Goal: Communication & Community: Answer question/provide support

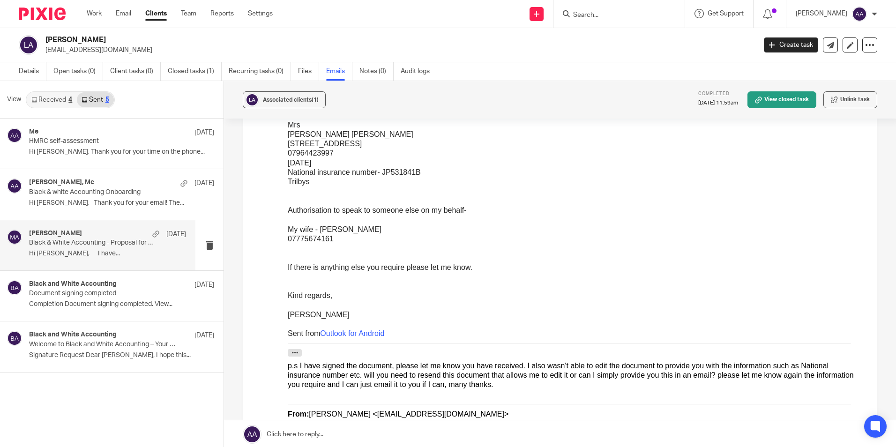
click at [634, 13] on input "Search" at bounding box center [614, 15] width 84 height 8
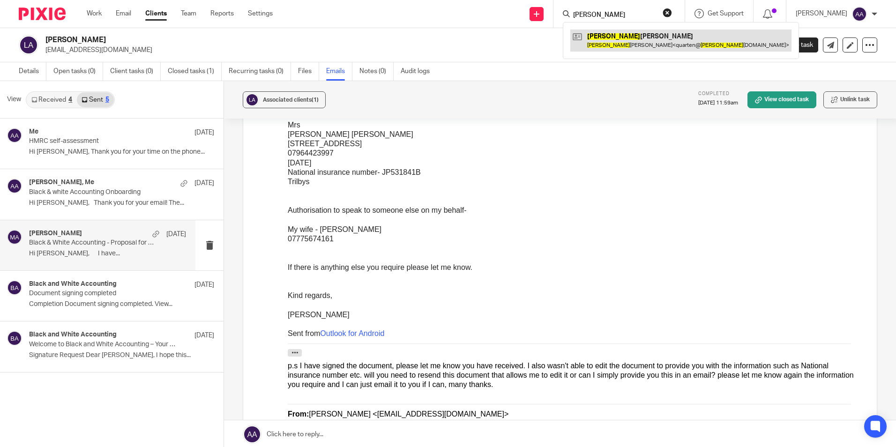
type input "oliver"
click at [642, 48] on link at bounding box center [680, 41] width 221 height 22
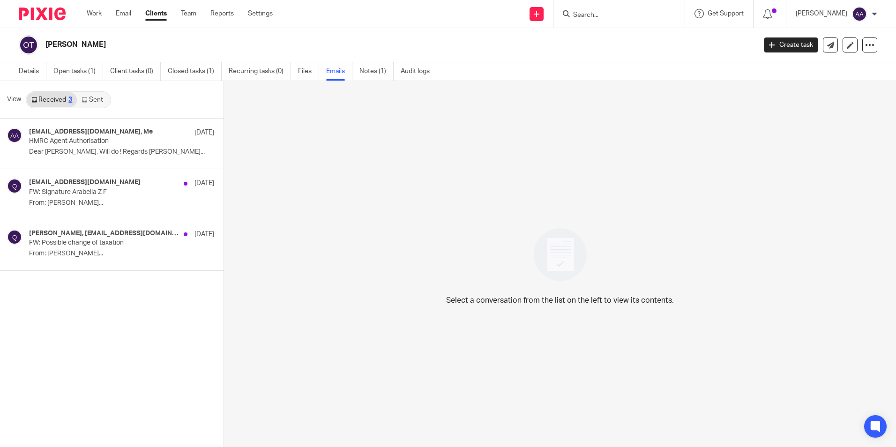
click at [103, 96] on link "Sent" at bounding box center [93, 99] width 33 height 15
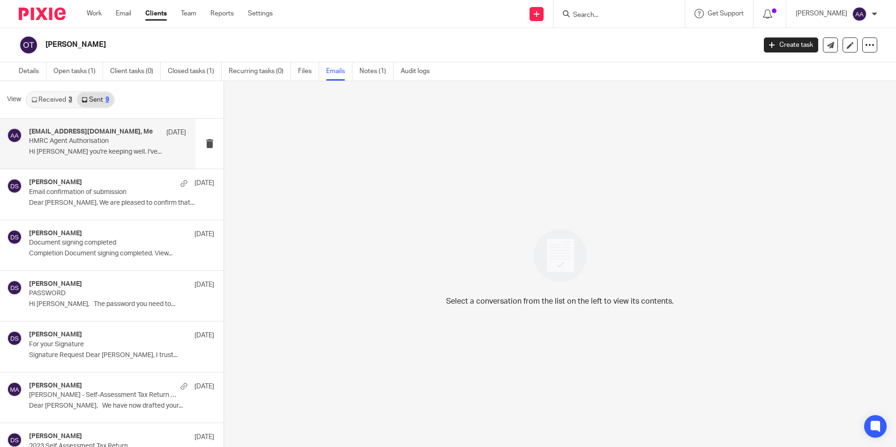
click at [119, 132] on h4 "quarten@olivertobias.co.uk, Me" at bounding box center [91, 132] width 124 height 8
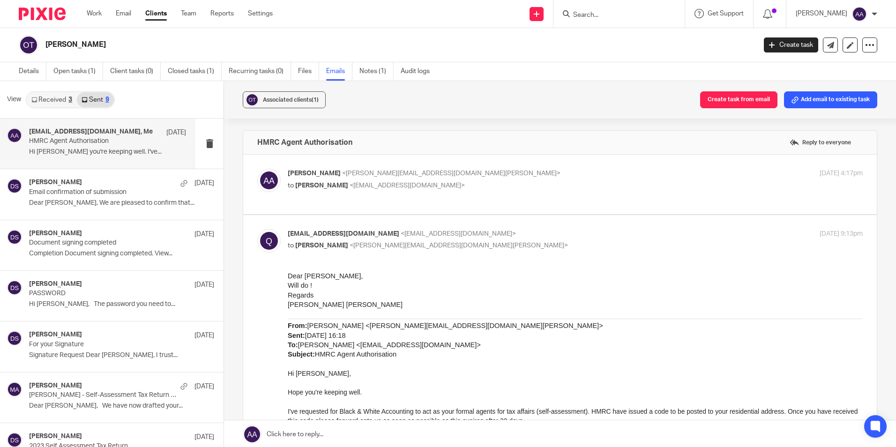
click at [398, 121] on div "Associated clients (1) Create task from email Add email to existing task HMRC A…" at bounding box center [560, 264] width 672 height 367
click at [612, 8] on form at bounding box center [622, 14] width 100 height 12
click at [611, 12] on input "Search" at bounding box center [614, 15] width 84 height 8
click at [642, 10] on form at bounding box center [622, 14] width 100 height 12
click at [627, 16] on input "Search" at bounding box center [614, 15] width 84 height 8
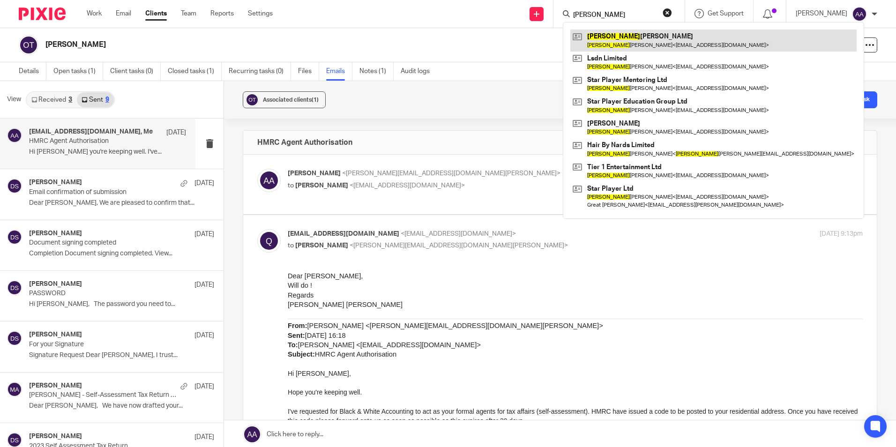
type input "diop"
click at [618, 32] on link at bounding box center [713, 41] width 286 height 22
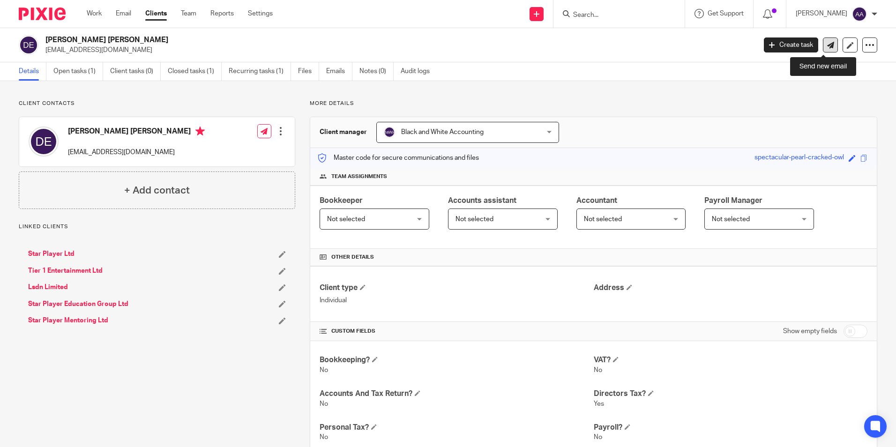
click at [827, 44] on icon at bounding box center [830, 45] width 7 height 7
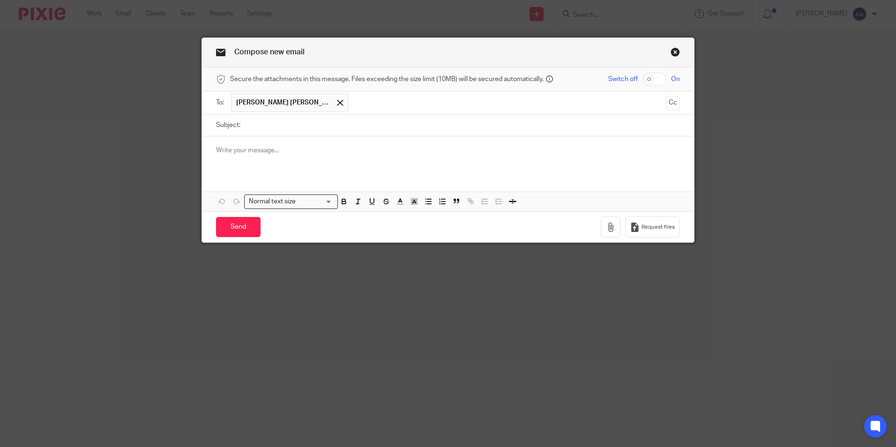
click at [316, 127] on input "Subject:" at bounding box center [462, 125] width 435 height 21
type input "Agent Authorisation"
click at [252, 148] on p at bounding box center [448, 150] width 464 height 9
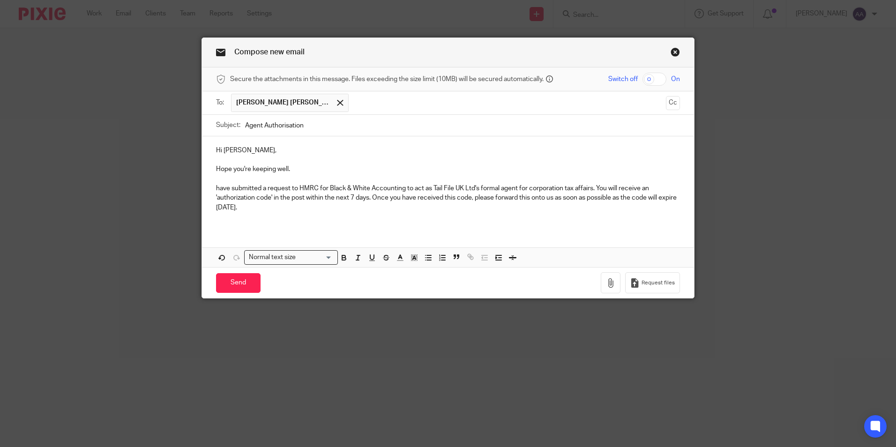
click at [211, 186] on div "Hi Diop, Hope you're keeping well. have submitted a request to HMRC for Black &…" at bounding box center [448, 182] width 492 height 92
click at [478, 187] on p "I have submitted a request to HMRC for Black & White Accounting to act as Tail …" at bounding box center [448, 198] width 464 height 29
click at [476, 188] on p "I have submitted a request to HMRC for Black & White Accounting to act as Tail …" at bounding box center [448, 198] width 464 height 29
click at [477, 187] on p "I have submitted a request to HMRC for Black & White Accounting to act as Tail …" at bounding box center [448, 198] width 464 height 29
click at [481, 187] on p "I have submitted a request to HMRC for Black & White Accounting to act as Tail …" at bounding box center [448, 198] width 464 height 29
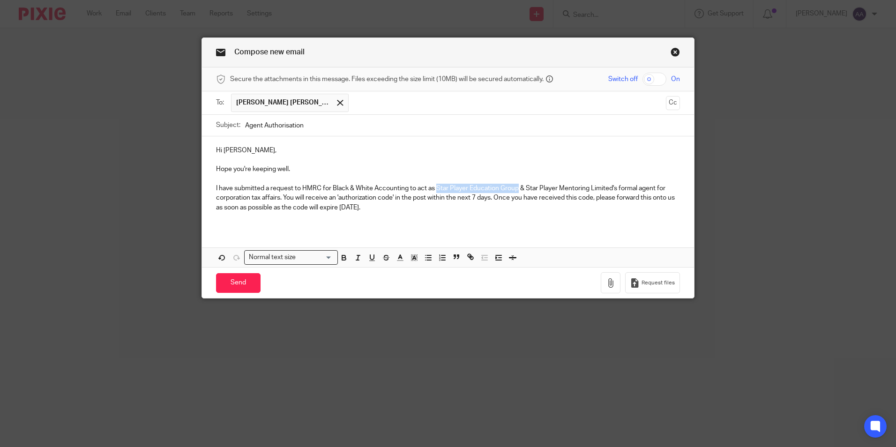
drag, startPoint x: 433, startPoint y: 187, endPoint x: 516, endPoint y: 184, distance: 83.5
click at [516, 184] on p "I have submitted a request to HMRC for Black & White Accounting to act as Star …" at bounding box center [448, 198] width 464 height 29
click at [342, 258] on icon "button" at bounding box center [344, 259] width 4 height 2
drag, startPoint x: 529, startPoint y: 186, endPoint x: 603, endPoint y: 195, distance: 75.2
click at [619, 187] on p "I have submitted a request to HMRC for Black & White Accounting to act as Star …" at bounding box center [448, 198] width 464 height 29
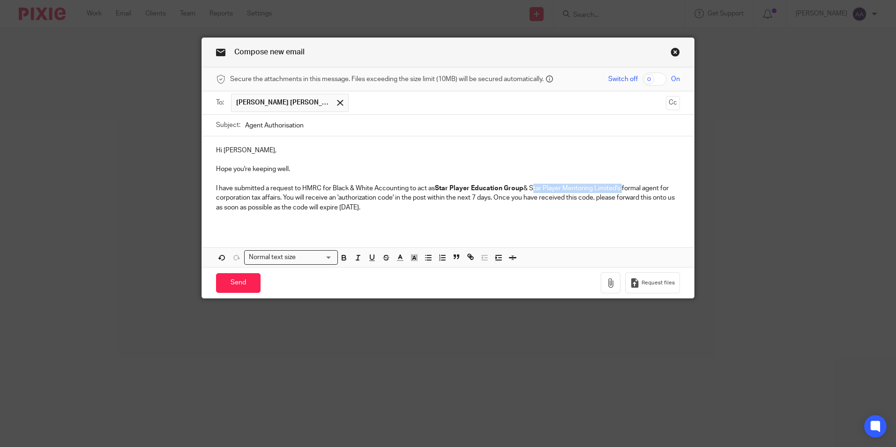
drag, startPoint x: 341, startPoint y: 256, endPoint x: 350, endPoint y: 275, distance: 21.0
click at [341, 256] on icon "button" at bounding box center [344, 258] width 8 height 8
click at [361, 292] on div "Send You have unsaved changes Request files" at bounding box center [448, 282] width 492 height 31
click at [360, 195] on p "I have submitted a request to HMRC for Black & White Accounting to act as Star …" at bounding box center [448, 198] width 464 height 29
click at [374, 213] on p at bounding box center [448, 216] width 464 height 9
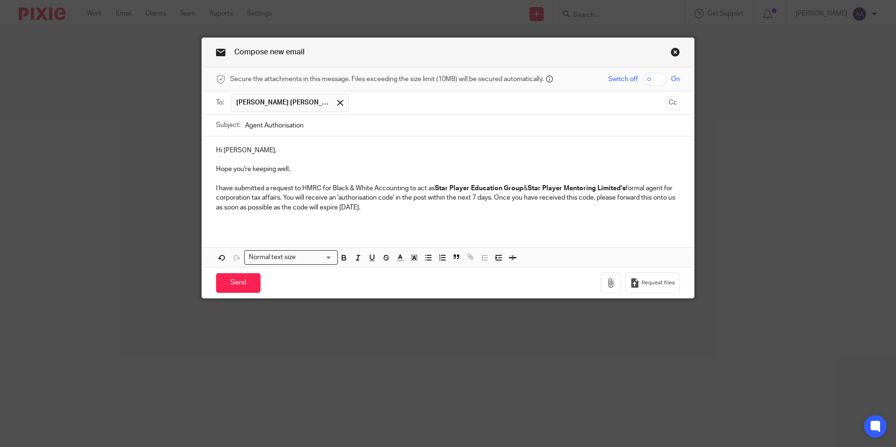
click at [382, 202] on p "I have submitted a request to HMRC for Black & White Accounting to act as Star …" at bounding box center [448, 198] width 464 height 29
click at [382, 204] on p "I have submitted a request to HMRC for Black & White Accounting to act as Star …" at bounding box center [448, 198] width 464 height 29
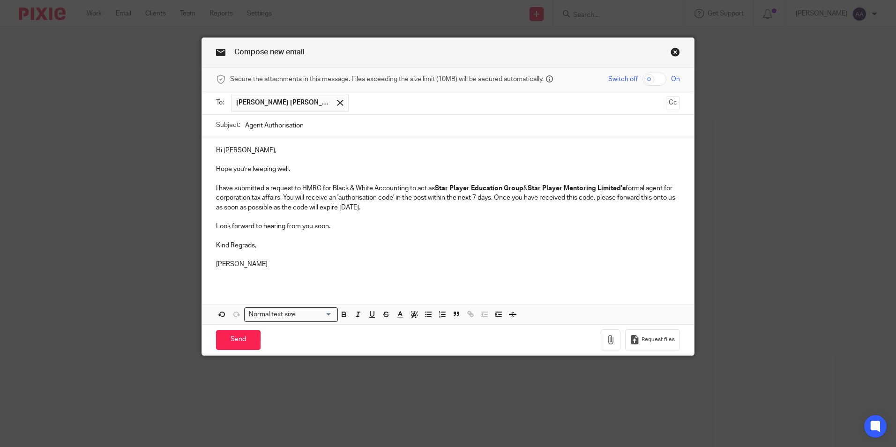
click at [245, 244] on p "Kind Regrads," at bounding box center [448, 245] width 464 height 9
click at [247, 338] on input "Send" at bounding box center [238, 340] width 45 height 20
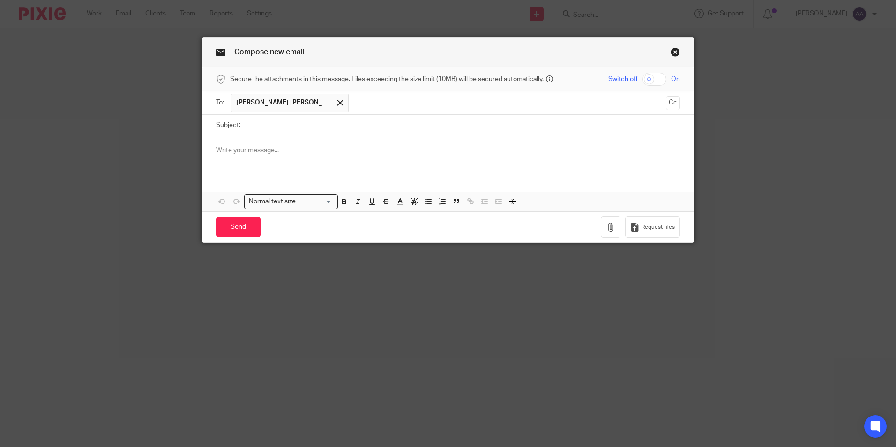
click at [671, 50] on link "Close this dialog window" at bounding box center [675, 53] width 9 height 13
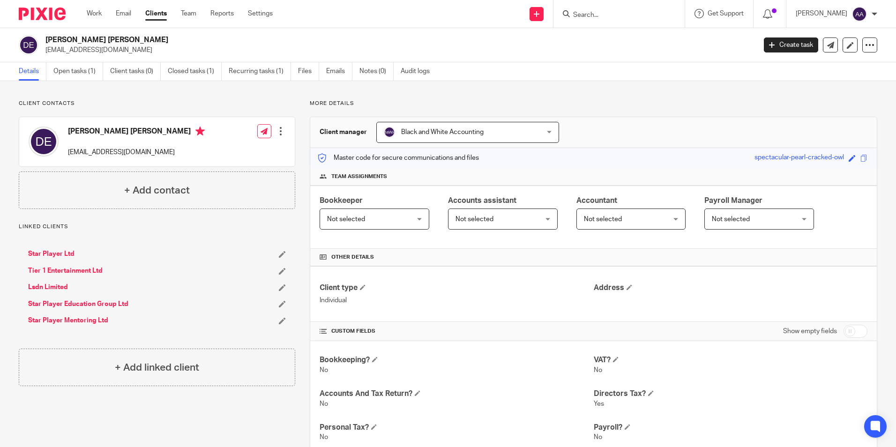
click at [610, 13] on input "Search" at bounding box center [614, 15] width 84 height 8
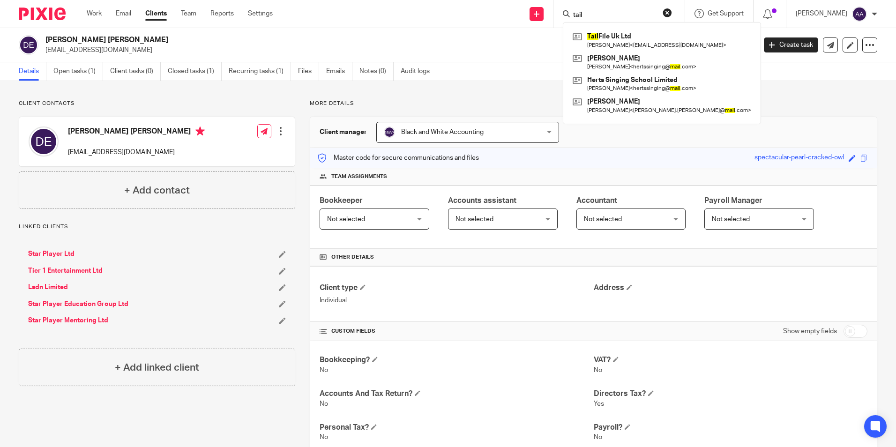
type input "tail"
click at [614, 24] on div "Tail File Uk Ltd [PERSON_NAME] < [EMAIL_ADDRESS][DOMAIN_NAME] > [PERSON_NAME] […" at bounding box center [662, 73] width 198 height 102
click at [614, 36] on link at bounding box center [661, 41] width 183 height 22
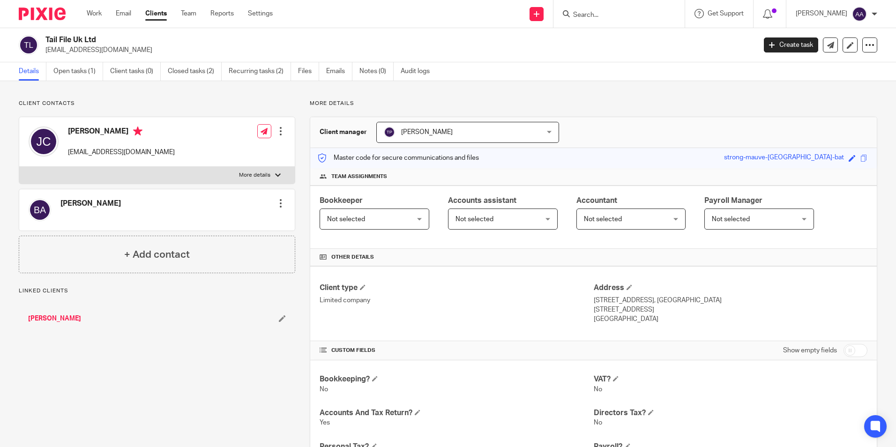
click at [329, 68] on link "Emails" at bounding box center [339, 71] width 26 height 18
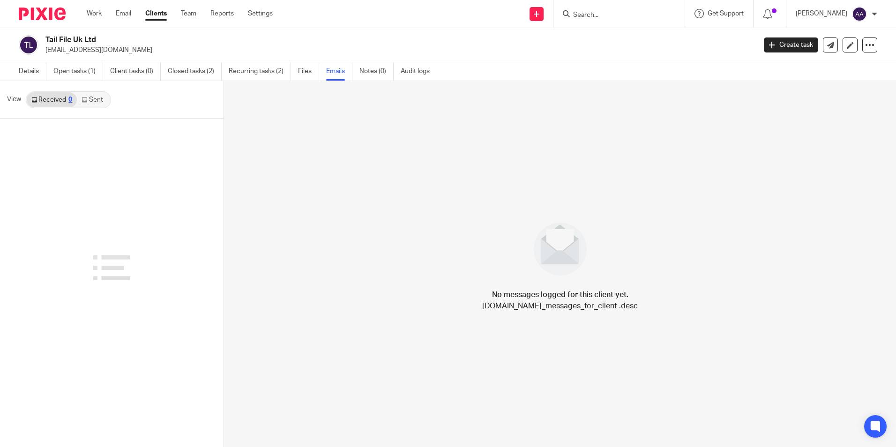
click at [87, 100] on icon at bounding box center [85, 100] width 6 height 6
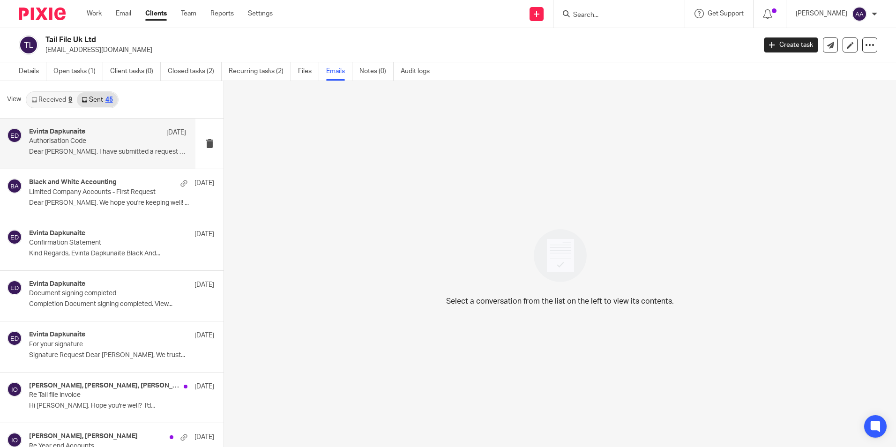
click at [126, 124] on div "Evinta Dapkunaite [DATE] Authorisation Code Dear [PERSON_NAME], I have submitte…" at bounding box center [97, 144] width 195 height 50
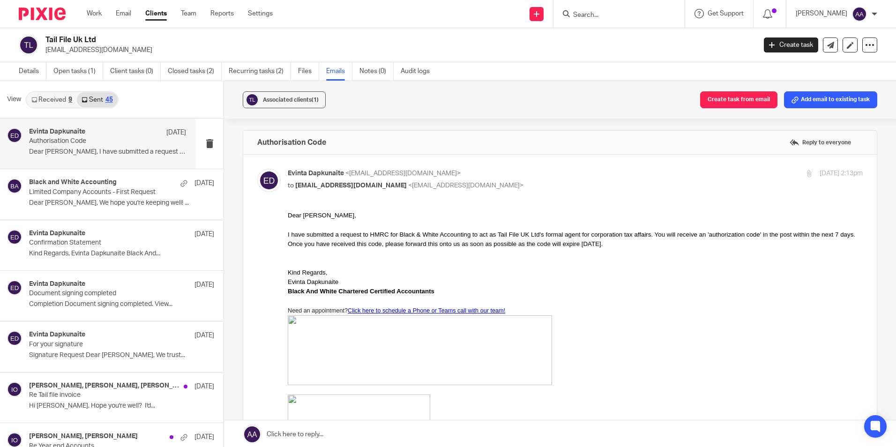
drag, startPoint x: 572, startPoint y: 446, endPoint x: 480, endPoint y: 248, distance: 218.1
drag, startPoint x: 574, startPoint y: 442, endPoint x: 327, endPoint y: 247, distance: 314.7
click at [292, 233] on div "I have submitted a request to HMRC for Black & White Accounting to act as Tail …" at bounding box center [575, 239] width 575 height 19
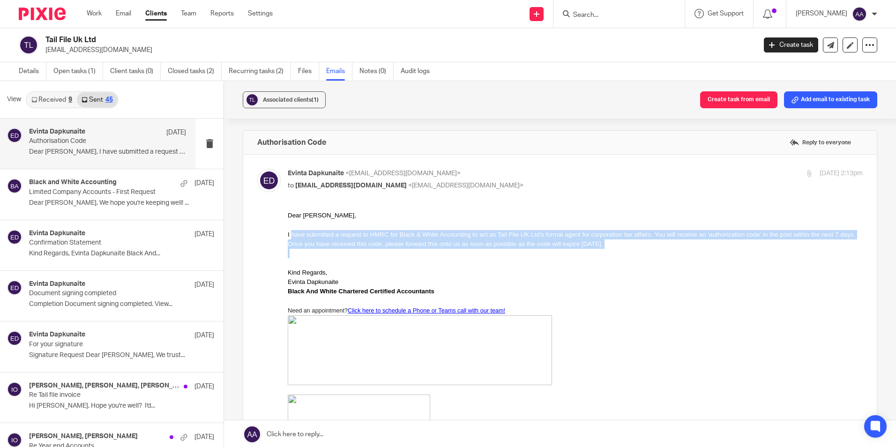
drag, startPoint x: 292, startPoint y: 233, endPoint x: 568, endPoint y: 245, distance: 275.4
click at [568, 245] on div "I have submitted a request to HMRC for Black & White Accounting to act as Tail …" at bounding box center [575, 239] width 575 height 19
copy div "have submitted a request to HMRC for Black & White Accounting to act as Tail Fi…"
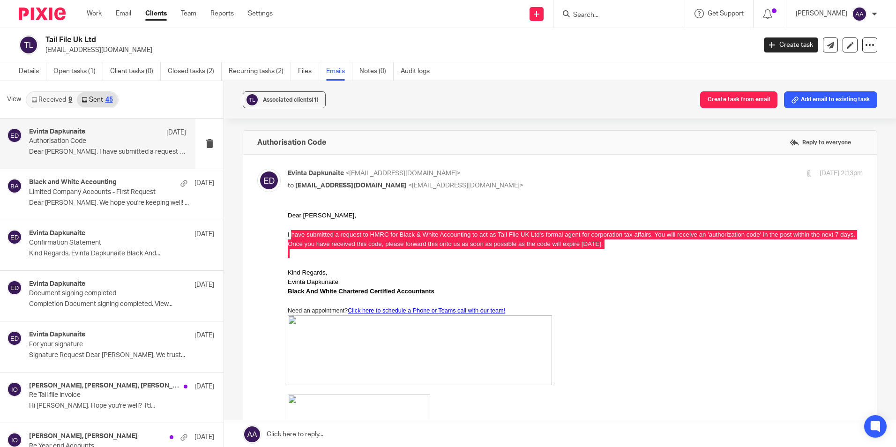
click at [449, 194] on div "Evinta Dapkunaite <[EMAIL_ADDRESS][DOMAIN_NAME]> to [EMAIL_ADDRESS][DOMAIN_NAME…" at bounding box center [560, 421] width 606 height 505
click at [391, 134] on div "Authorisation Code Reply to everyone" at bounding box center [560, 142] width 634 height 23
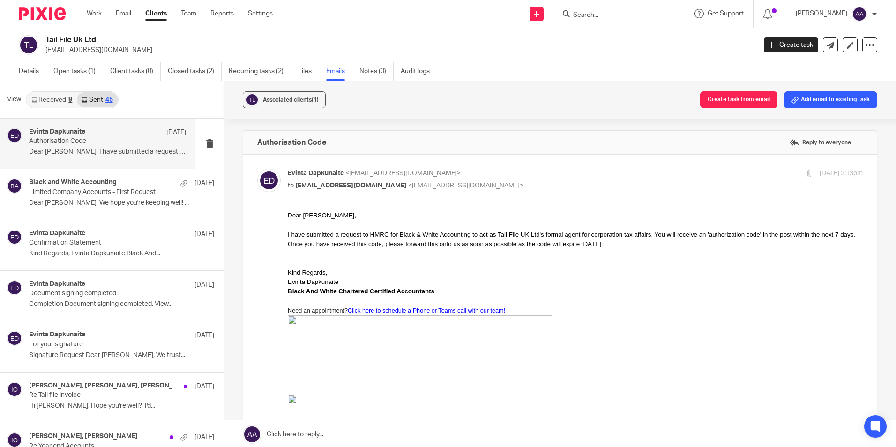
click at [429, 224] on div at bounding box center [575, 224] width 575 height 9
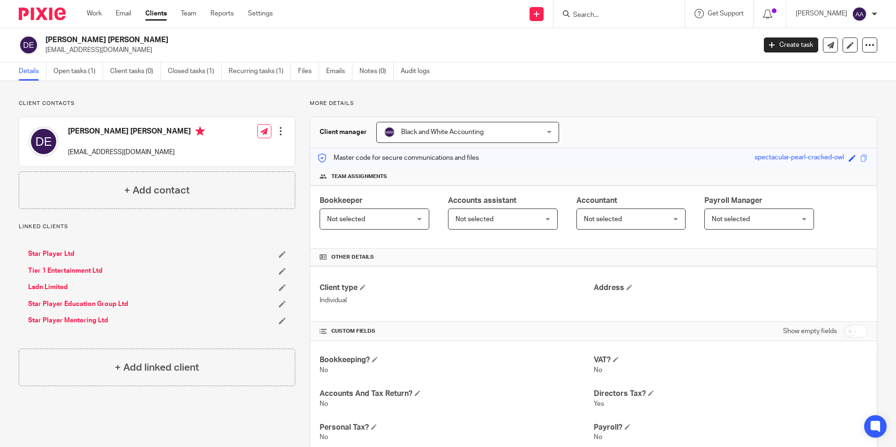
click at [722, 83] on div "Client contacts [PERSON_NAME] [PERSON_NAME] [EMAIL_ADDRESS][DOMAIN_NAME] Edit c…" at bounding box center [448, 395] width 896 height 629
click at [639, 24] on div at bounding box center [619, 14] width 131 height 28
click at [623, 15] on input "Search" at bounding box center [614, 15] width 84 height 8
